Goal: Browse casually: Explore the website without a specific task or goal

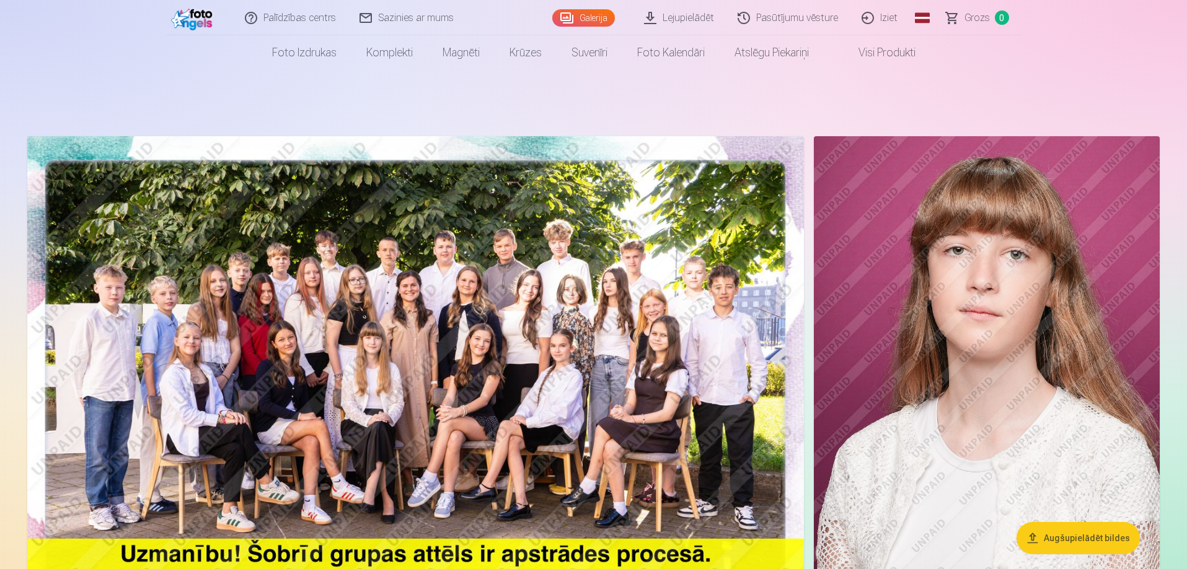
scroll to position [62, 0]
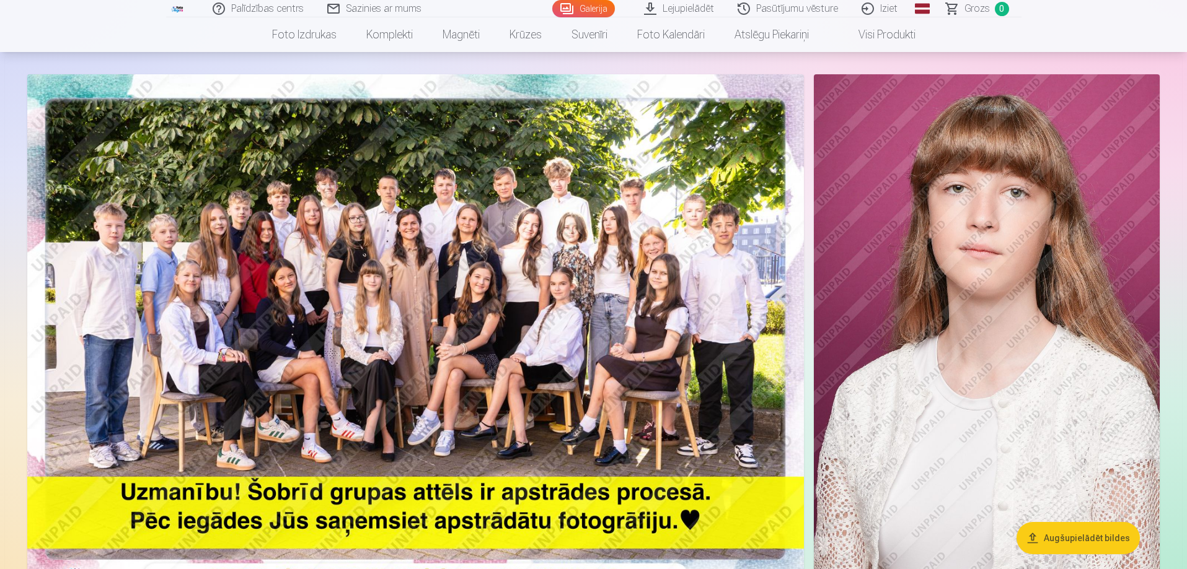
click at [562, 274] on img at bounding box center [415, 333] width 776 height 518
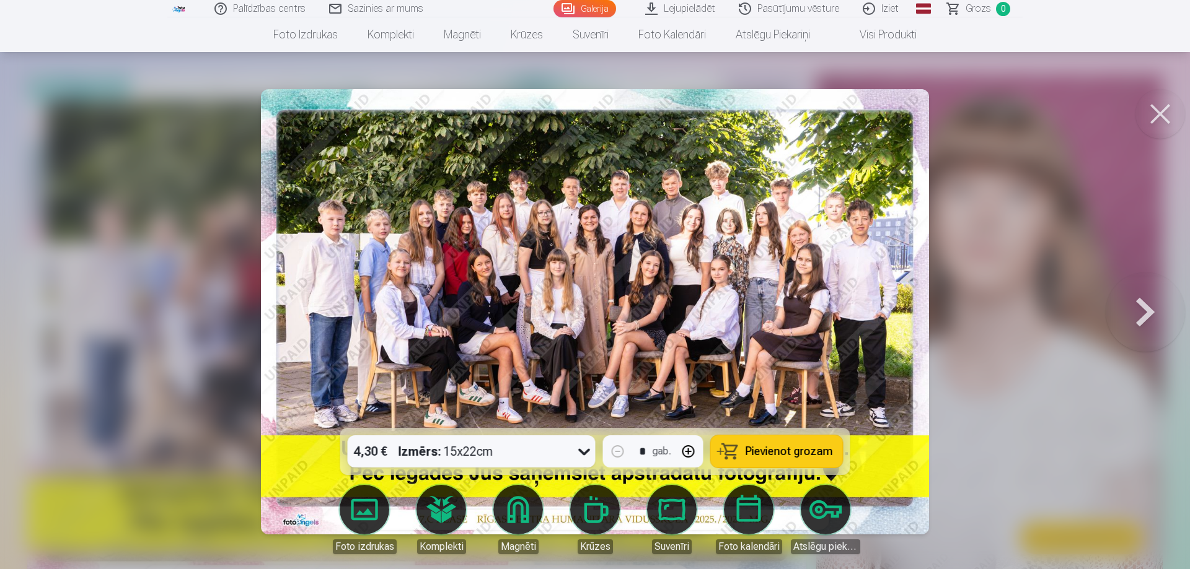
click at [1144, 309] on button at bounding box center [1144, 312] width 79 height 208
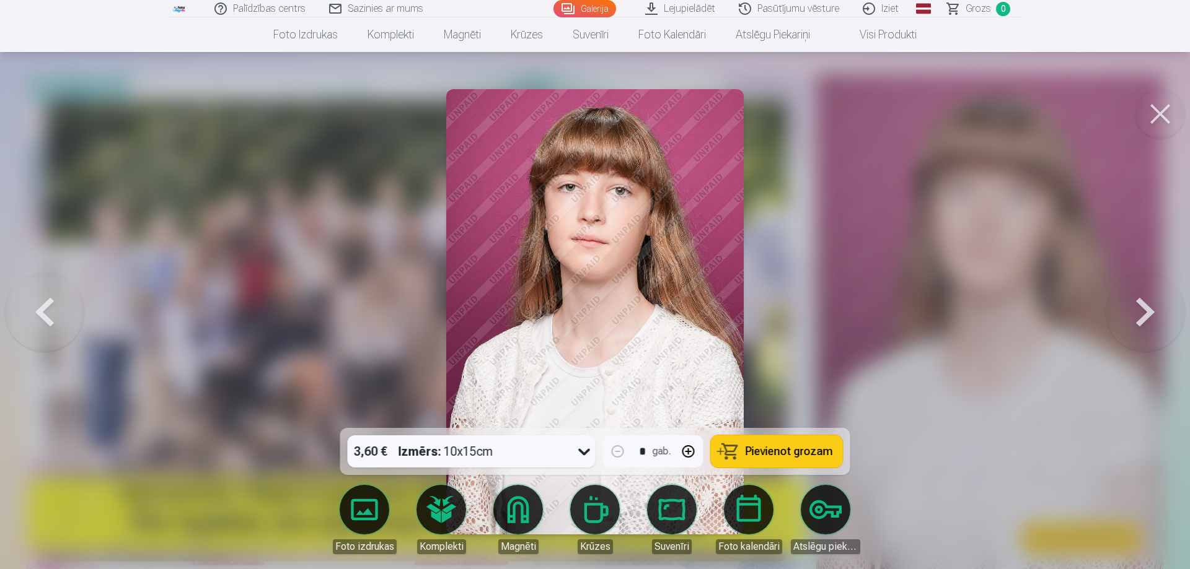
click at [1144, 309] on button at bounding box center [1144, 312] width 79 height 208
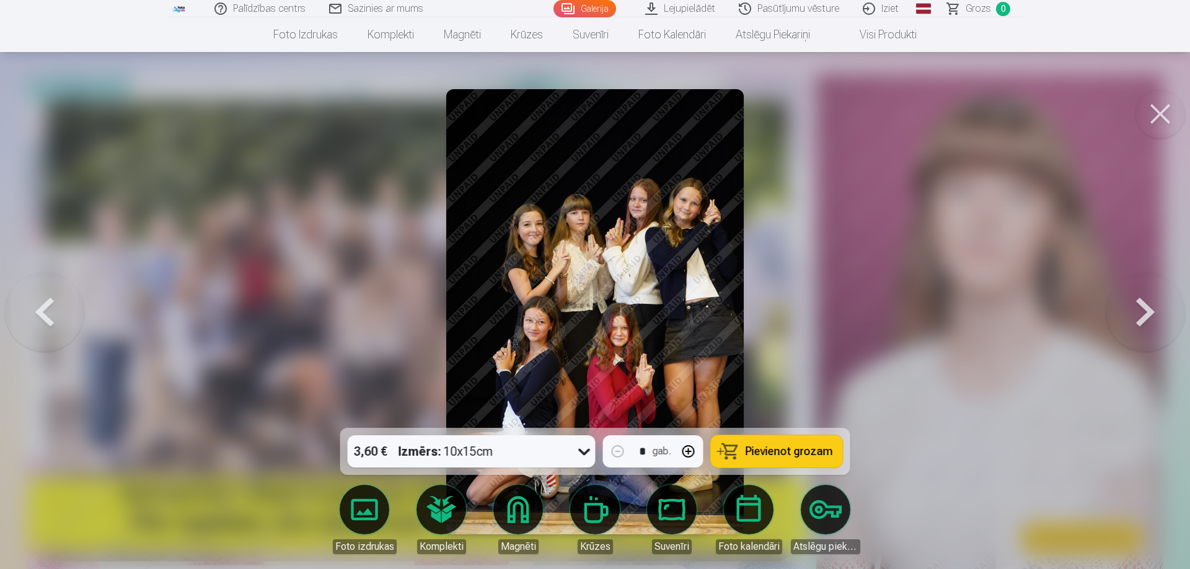
click at [1144, 309] on button at bounding box center [1144, 312] width 79 height 208
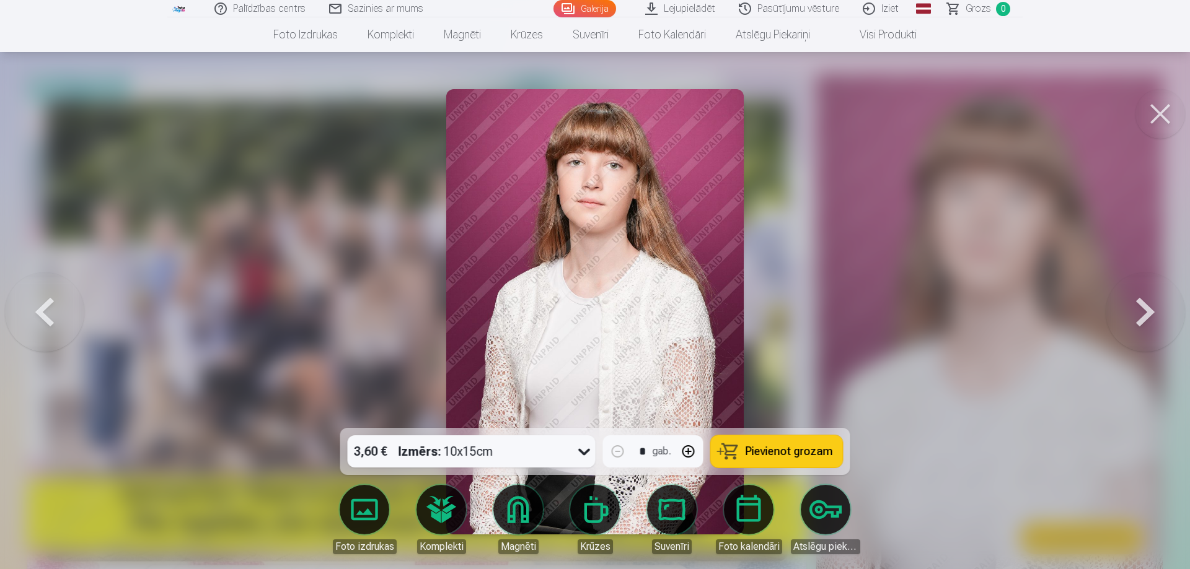
click at [1144, 309] on button at bounding box center [1144, 312] width 79 height 208
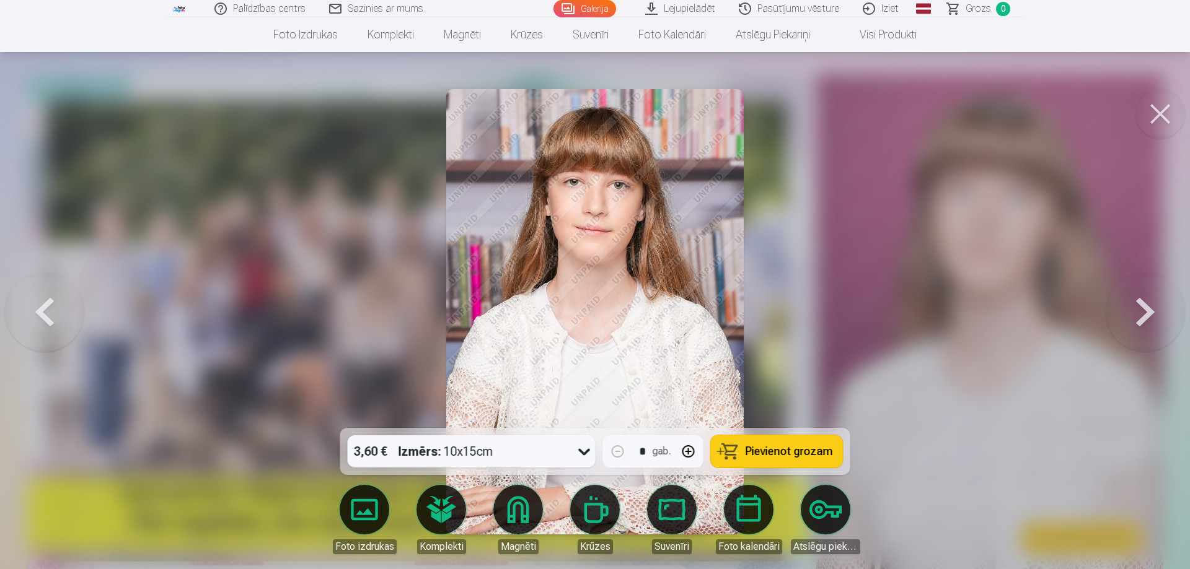
click at [1144, 309] on button at bounding box center [1144, 312] width 79 height 208
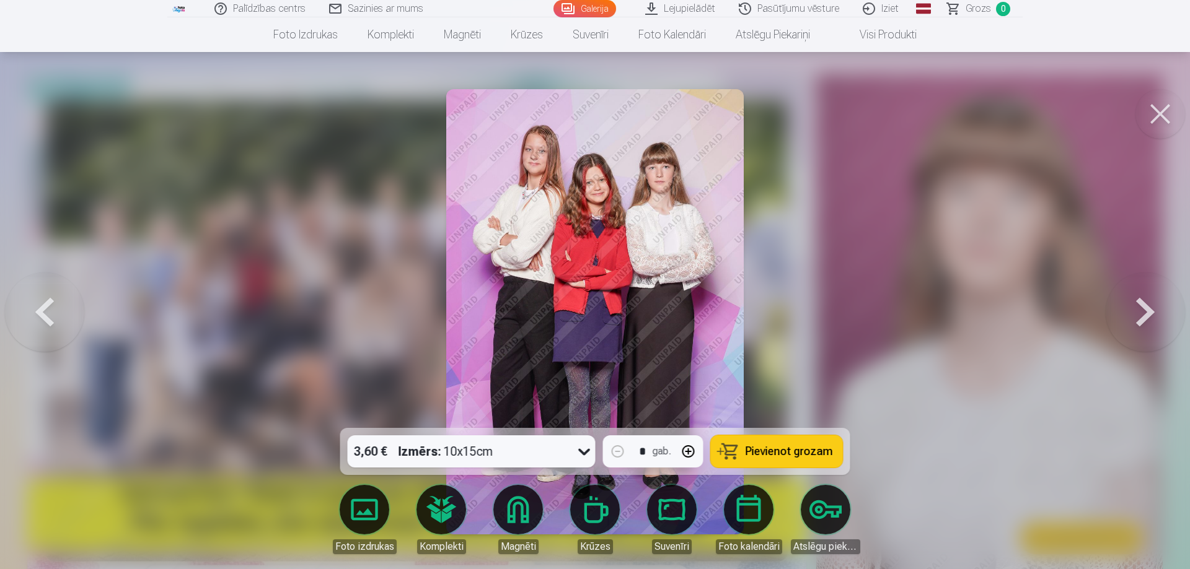
click at [1144, 309] on button at bounding box center [1144, 312] width 79 height 208
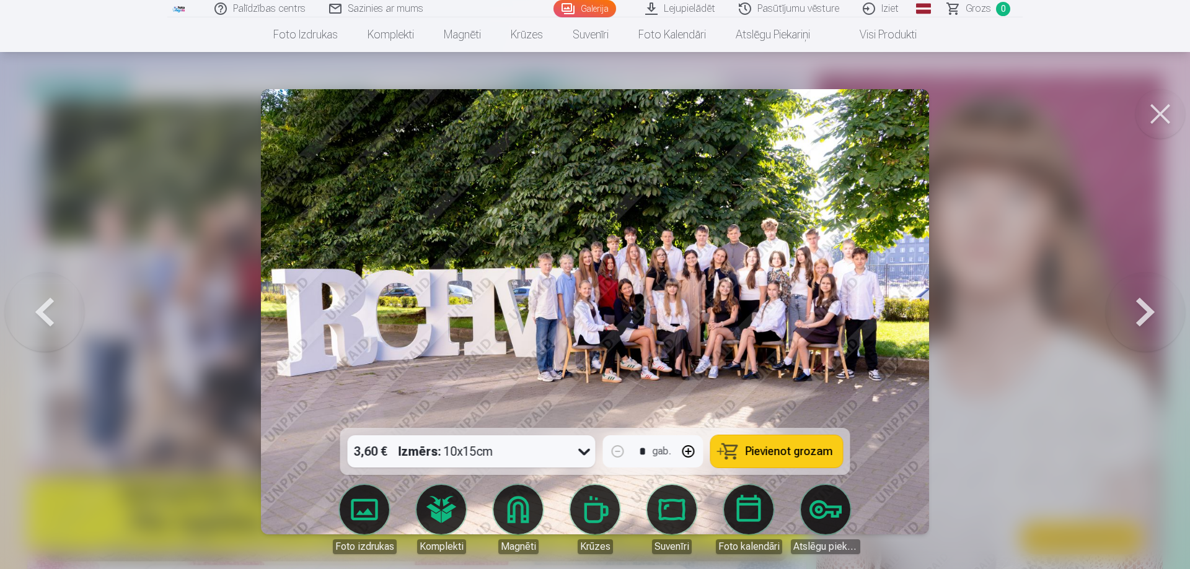
click at [1144, 308] on button at bounding box center [1144, 312] width 79 height 208
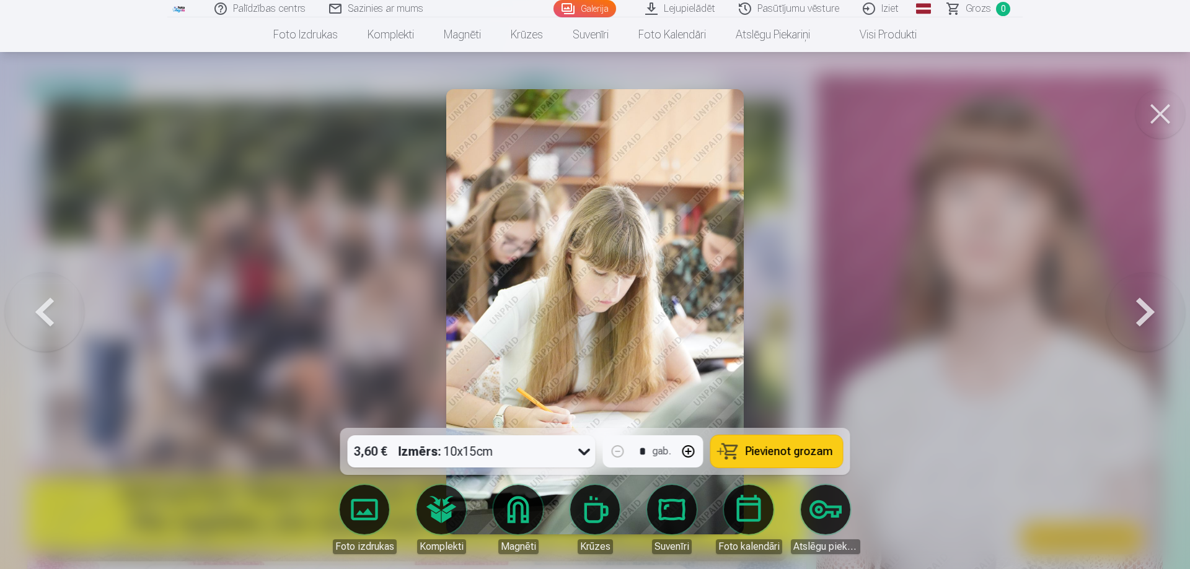
click at [1144, 308] on button at bounding box center [1144, 312] width 79 height 208
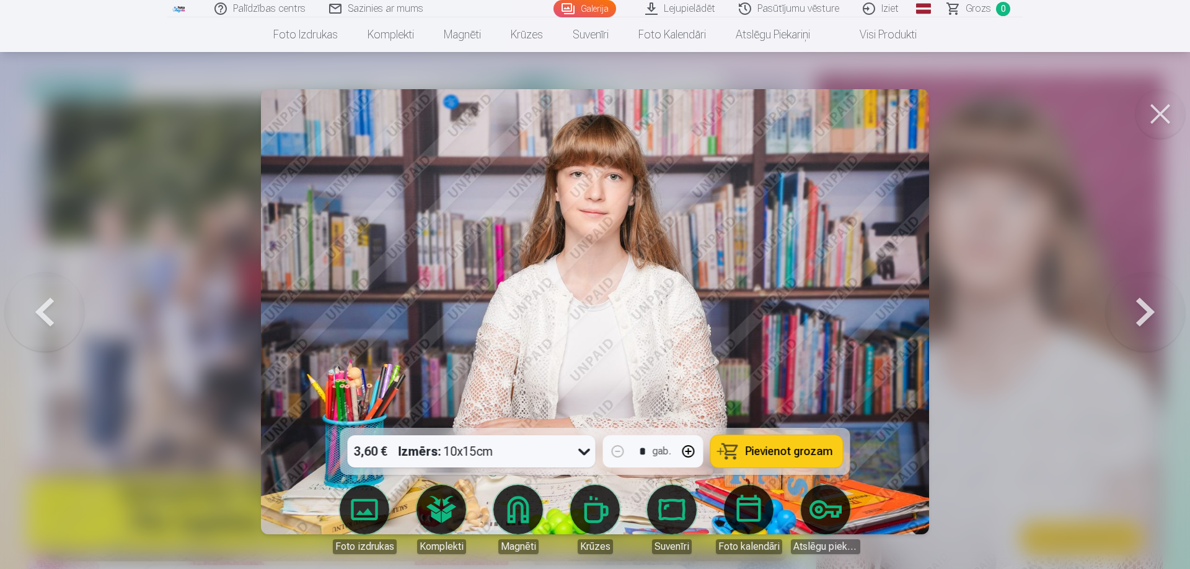
click at [1144, 308] on button at bounding box center [1144, 312] width 79 height 208
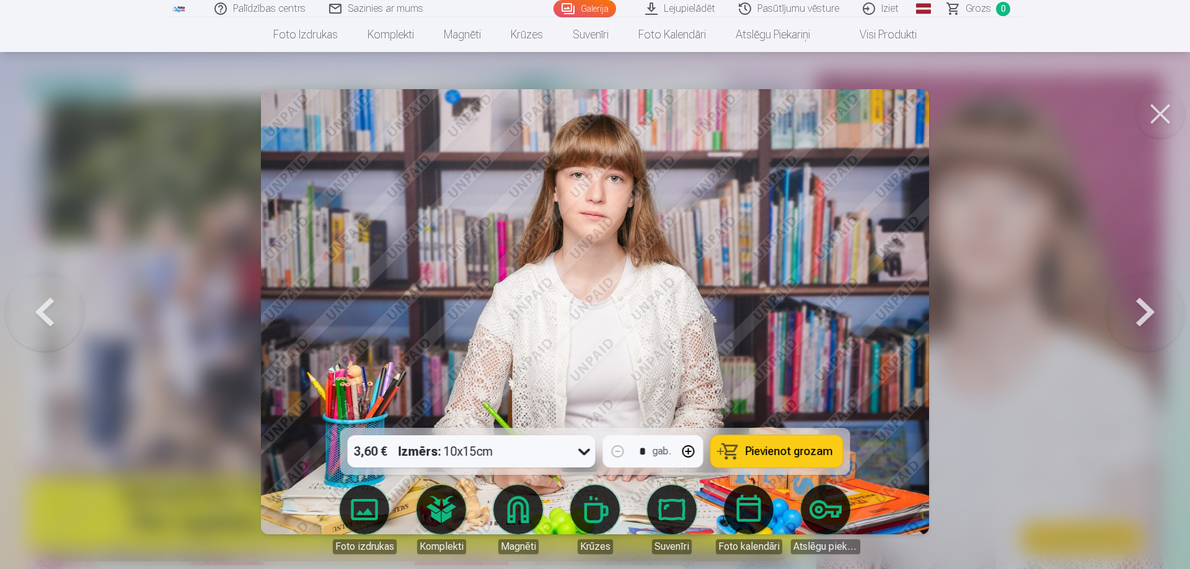
click at [1144, 308] on button at bounding box center [1144, 312] width 79 height 208
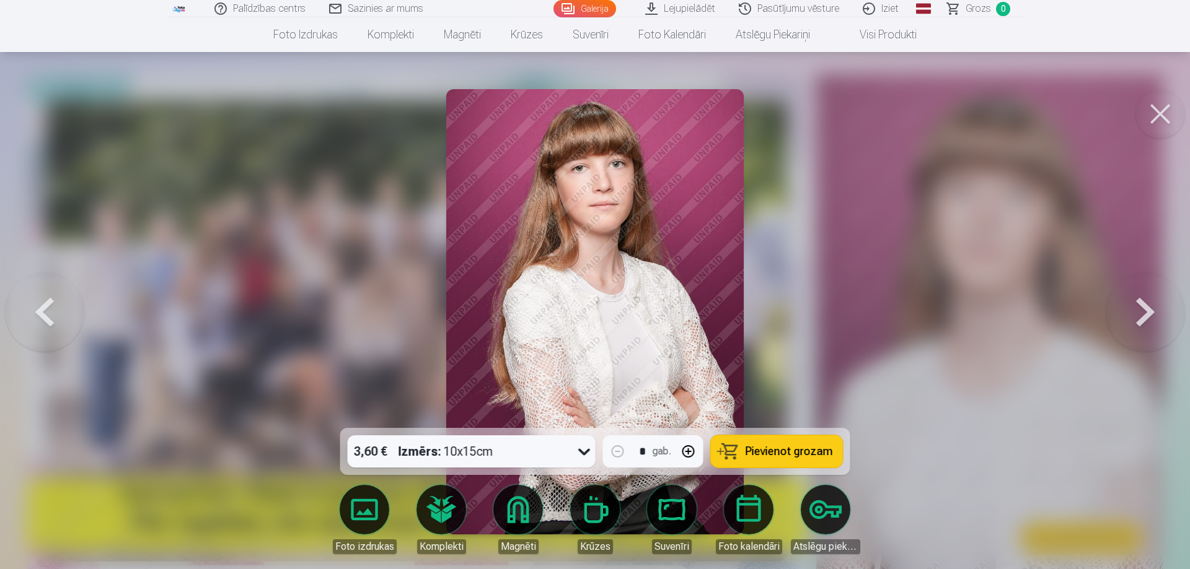
click at [1144, 308] on button at bounding box center [1144, 312] width 79 height 208
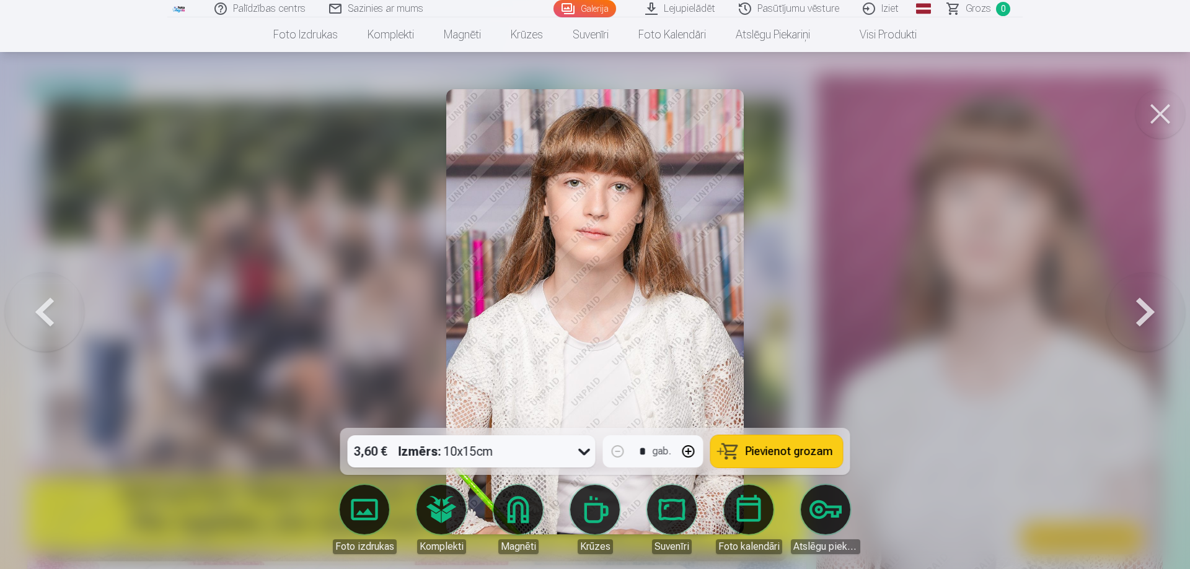
click at [1144, 308] on button at bounding box center [1144, 312] width 79 height 208
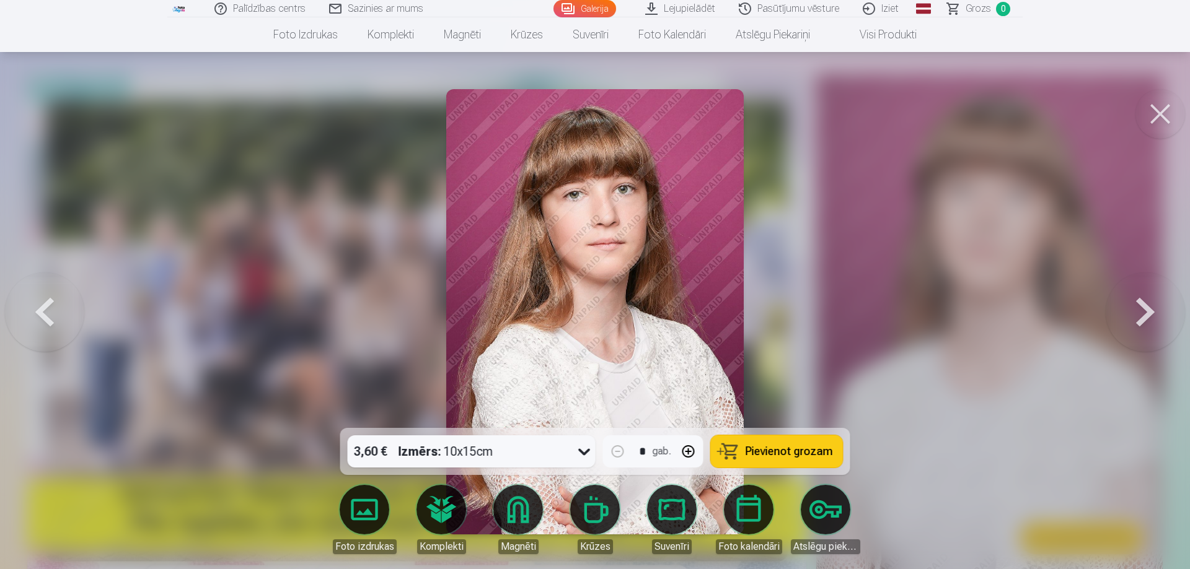
click at [1144, 308] on button at bounding box center [1144, 312] width 79 height 208
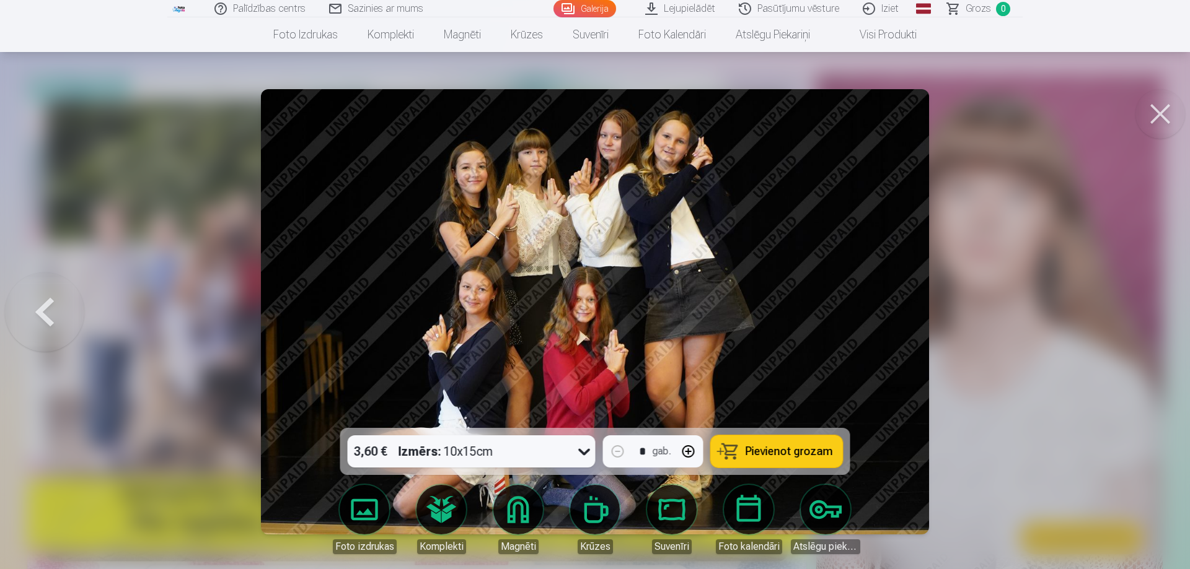
click at [1144, 308] on div at bounding box center [595, 284] width 1190 height 569
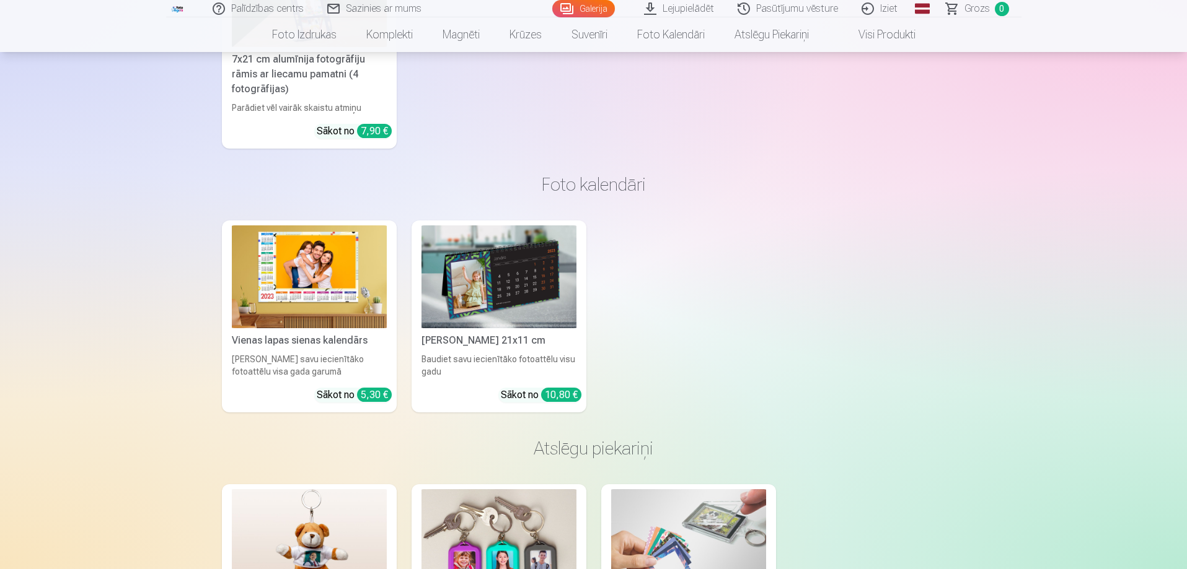
scroll to position [6630, 0]
